Goal: Check status: Check status

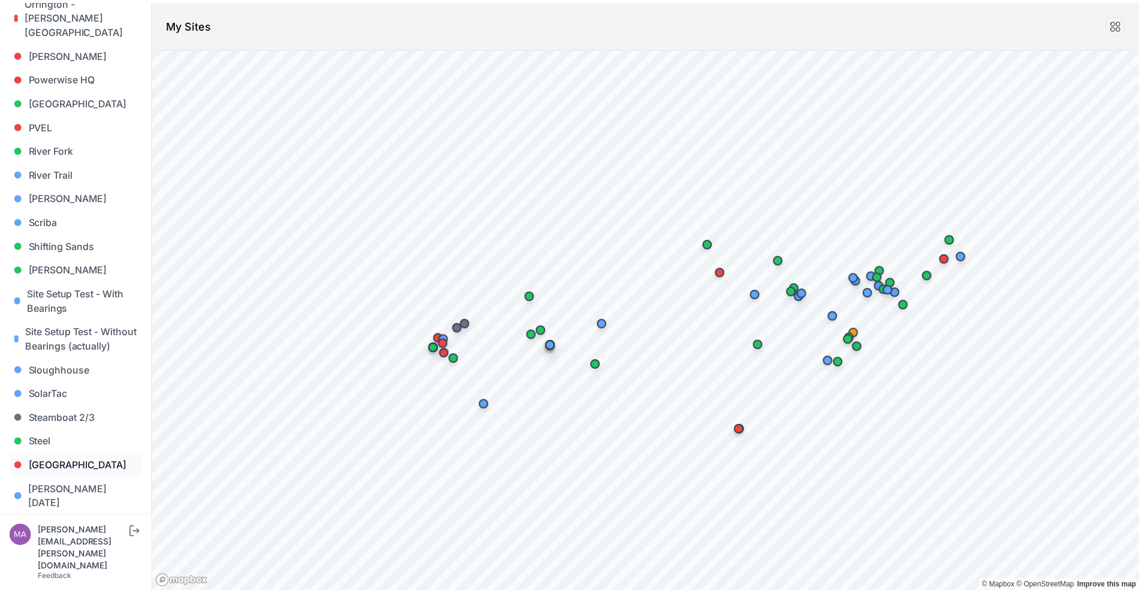
scroll to position [1049, 0]
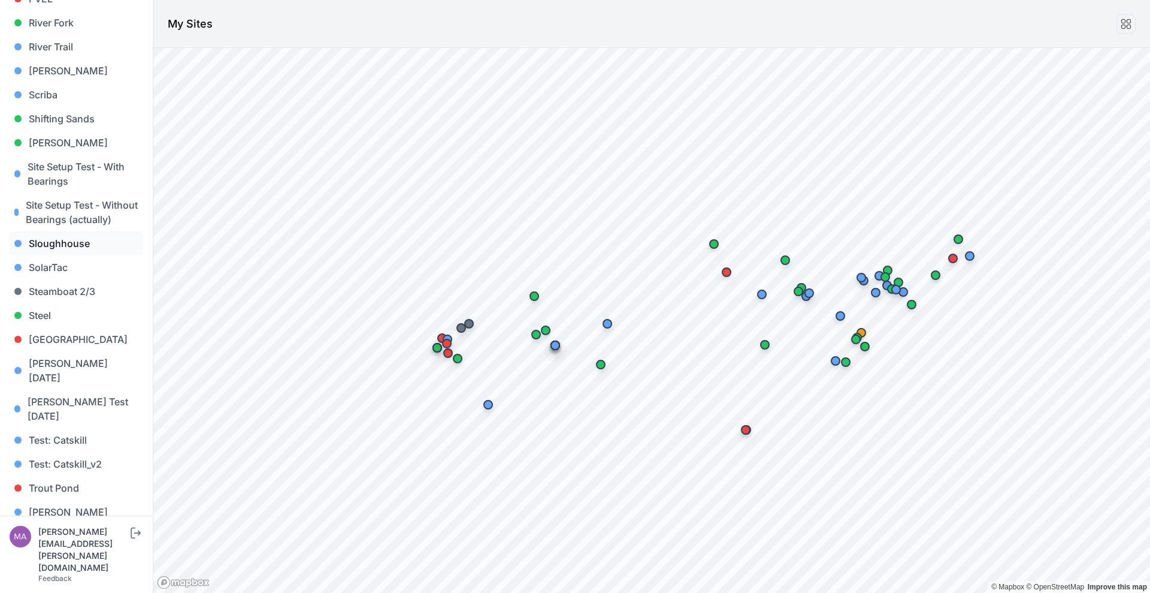
click at [95, 241] on link "Sloughhouse" at bounding box center [77, 243] width 134 height 24
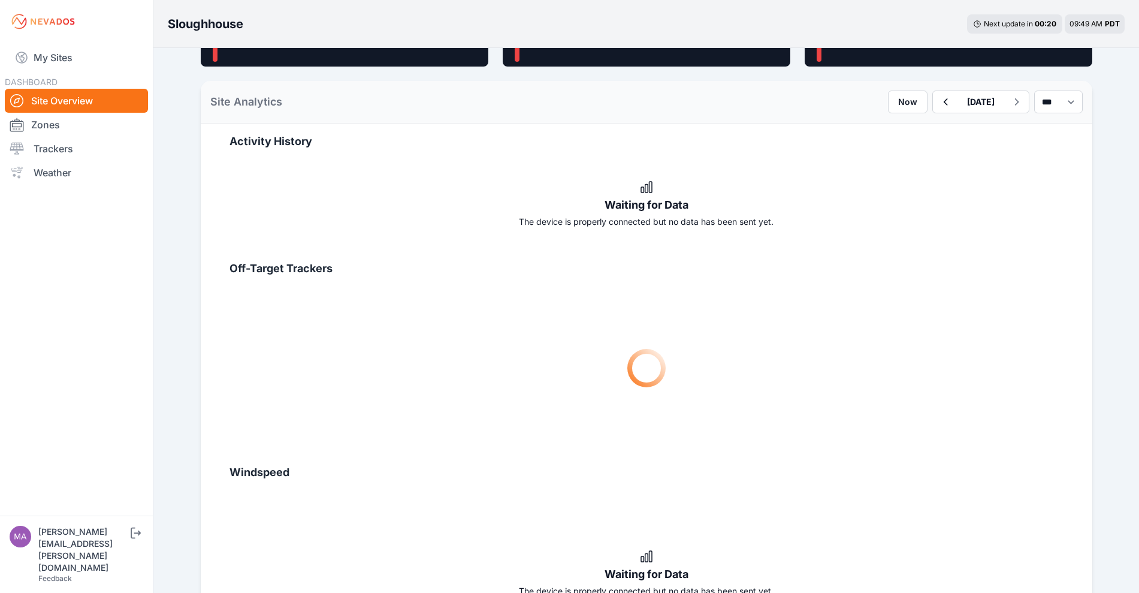
scroll to position [524, 0]
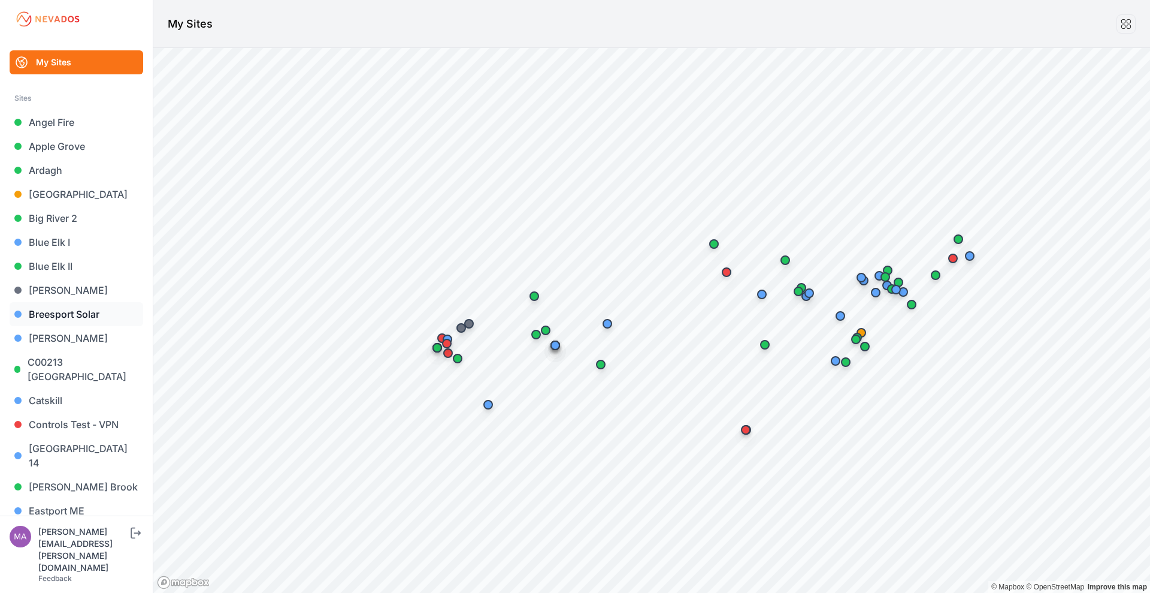
click at [35, 315] on link "Breesport Solar" at bounding box center [77, 314] width 134 height 24
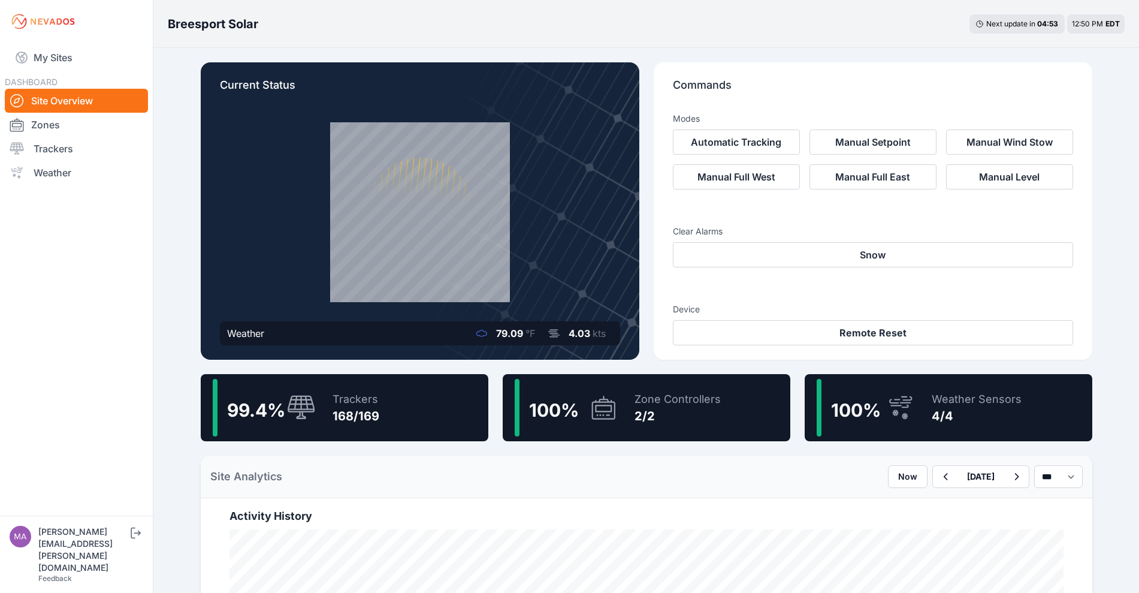
click at [398, 421] on div "99.4 % Trackers 168/169" at bounding box center [345, 407] width 288 height 67
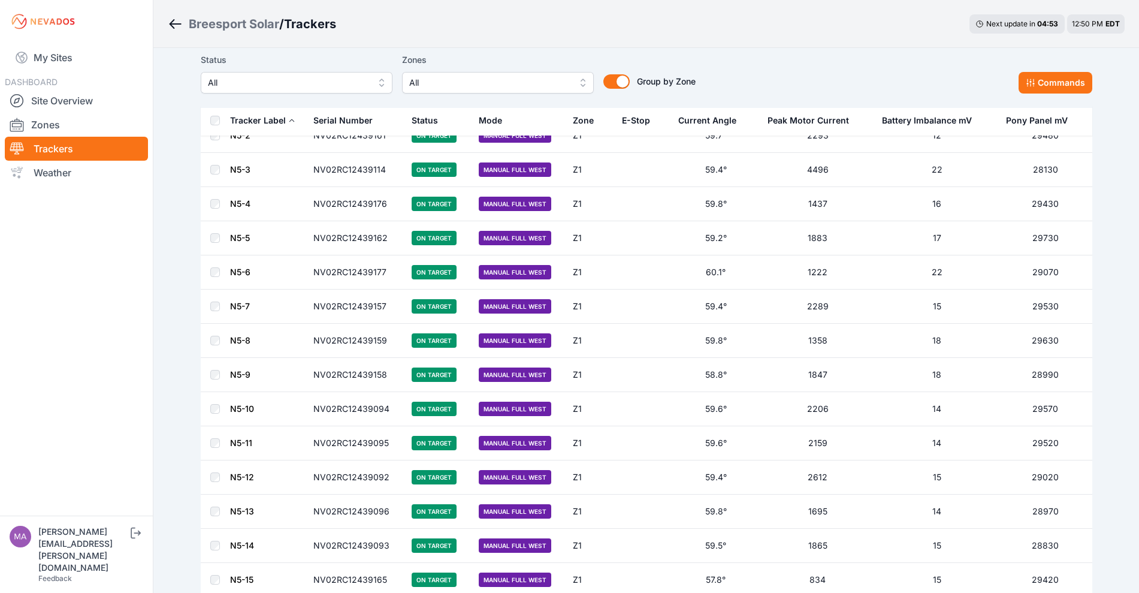
scroll to position [599, 0]
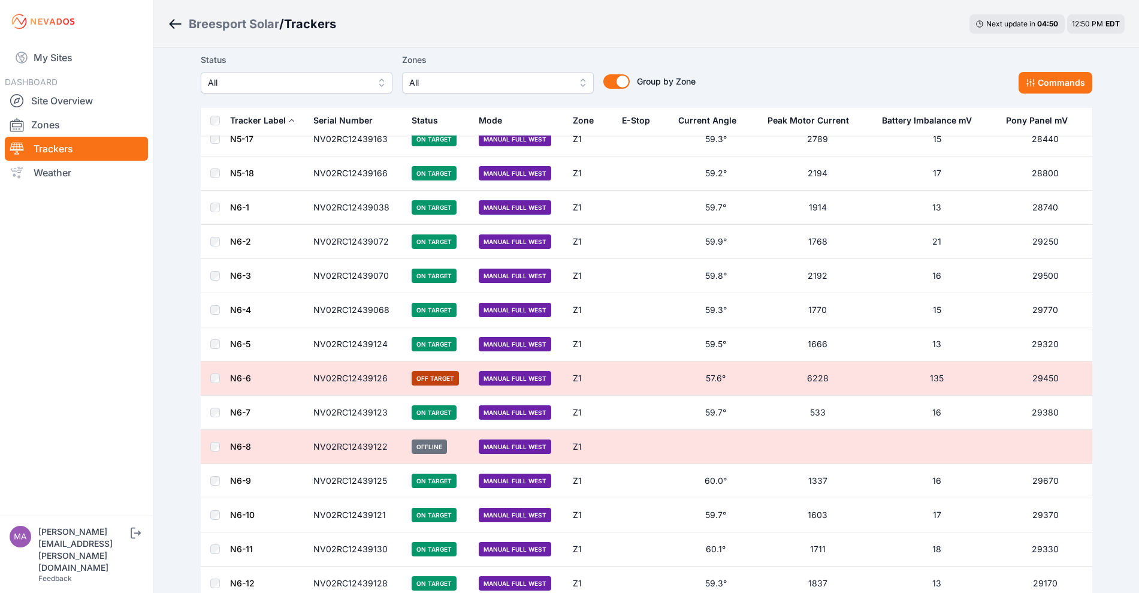
click at [240, 442] on link "N6-8" at bounding box center [240, 446] width 21 height 10
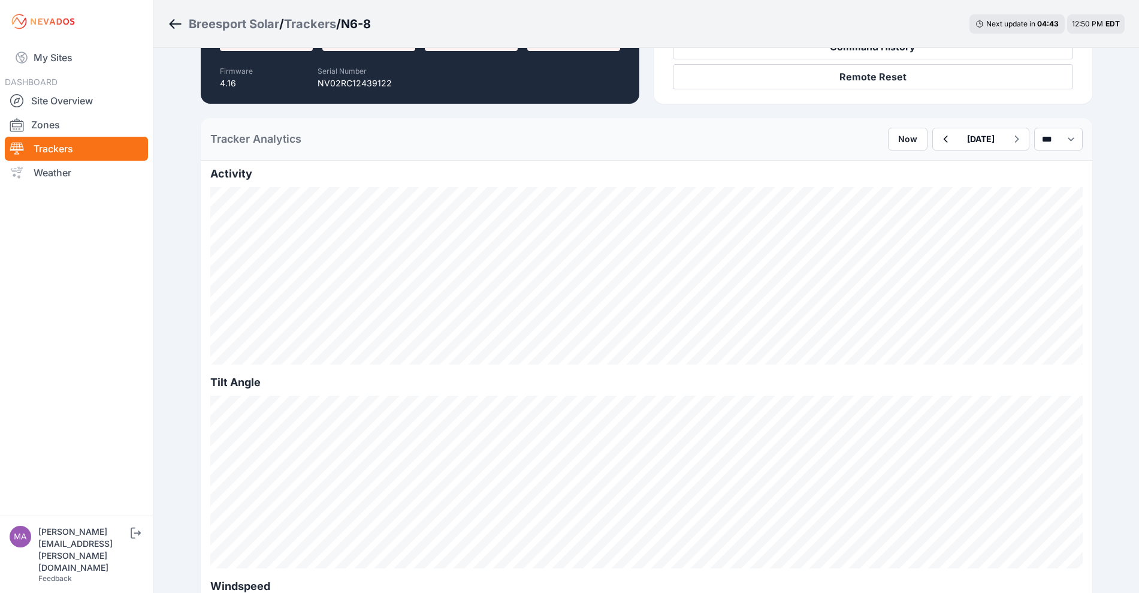
scroll to position [225, 0]
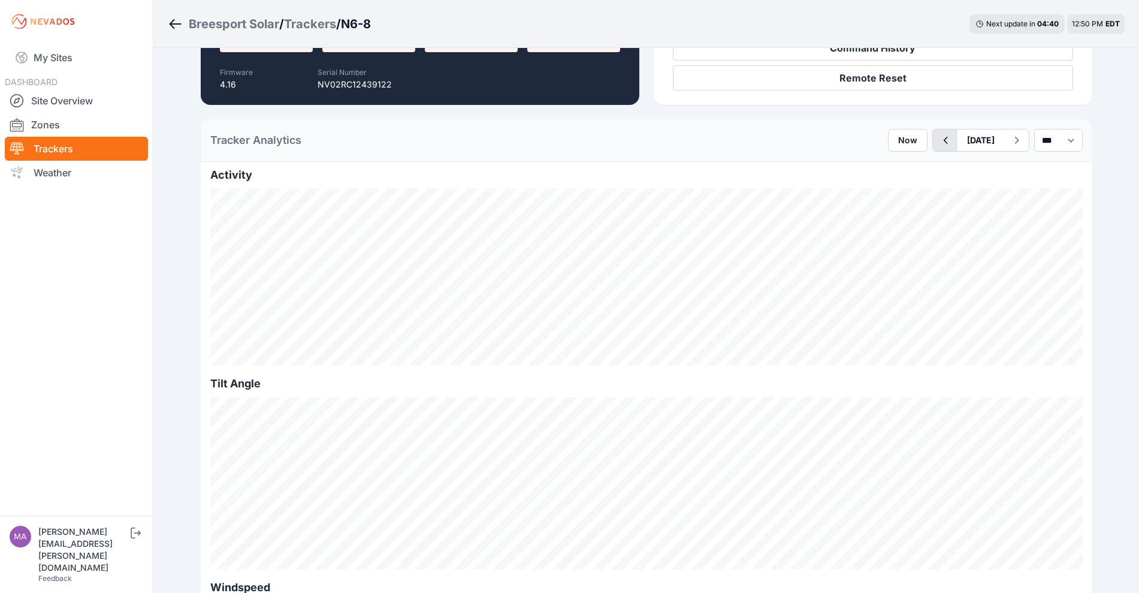
click at [938, 134] on icon "button" at bounding box center [945, 140] width 15 height 14
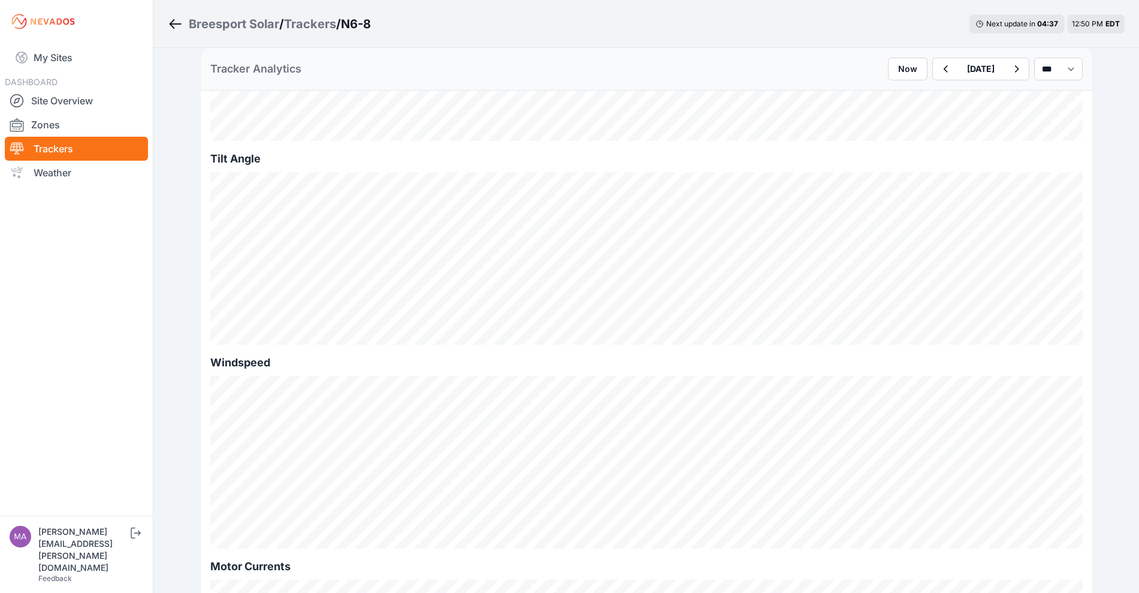
scroll to position [225, 0]
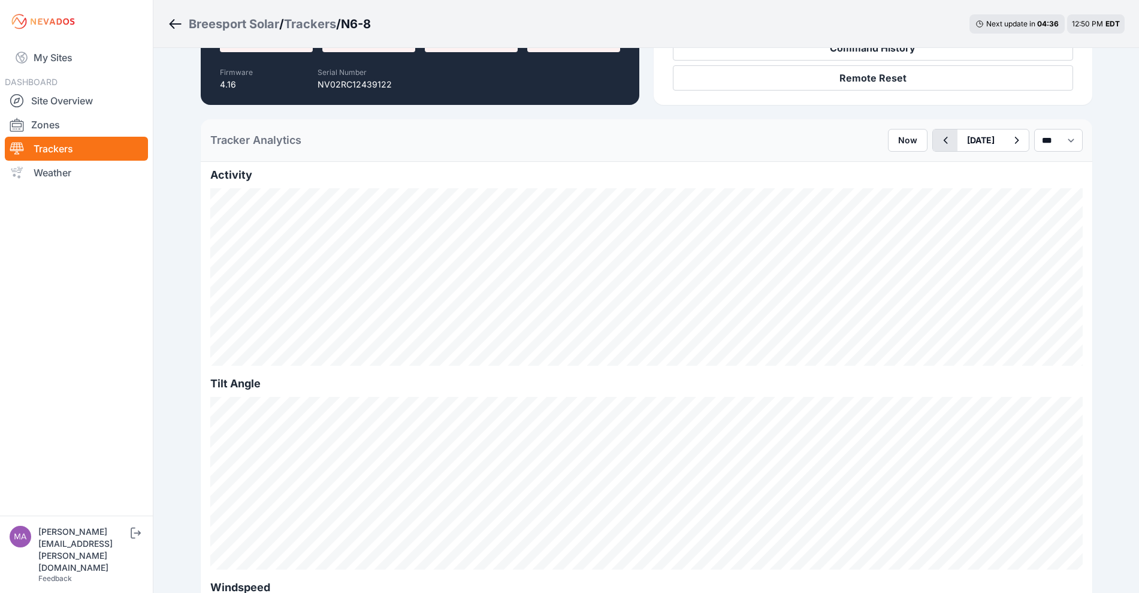
click at [938, 134] on icon "button" at bounding box center [945, 140] width 15 height 14
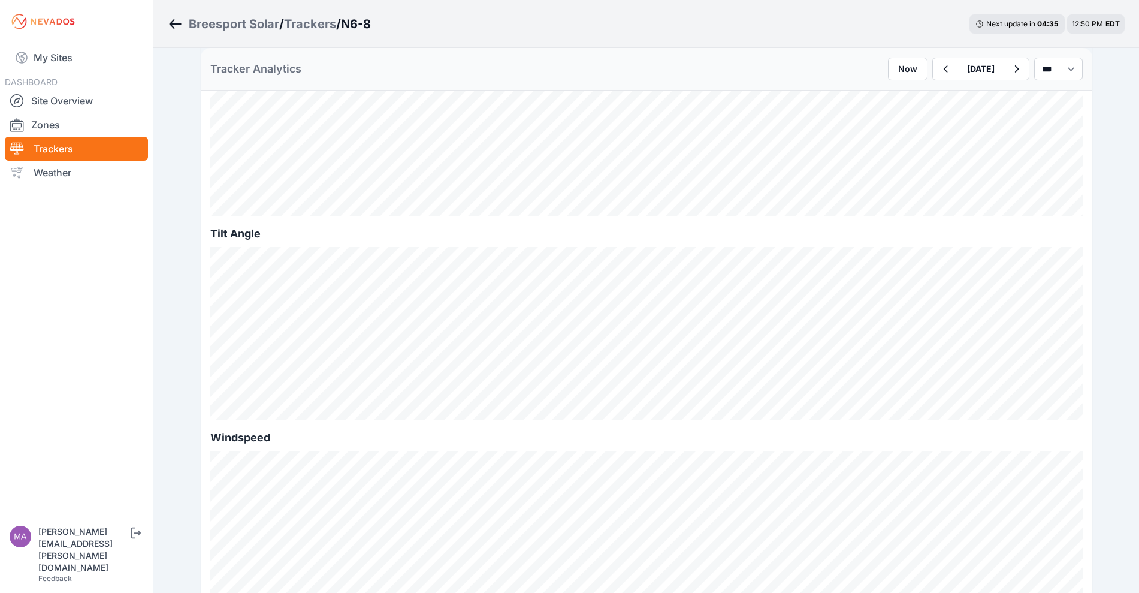
scroll to position [225, 0]
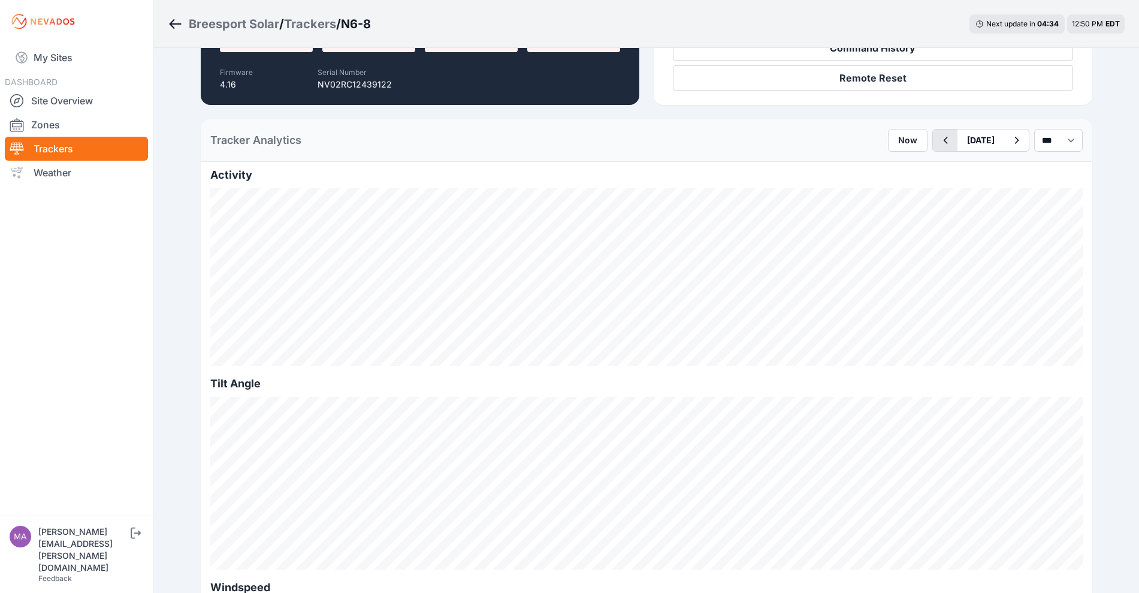
click at [938, 141] on icon "button" at bounding box center [945, 140] width 15 height 14
